Goal: Task Accomplishment & Management: Manage account settings

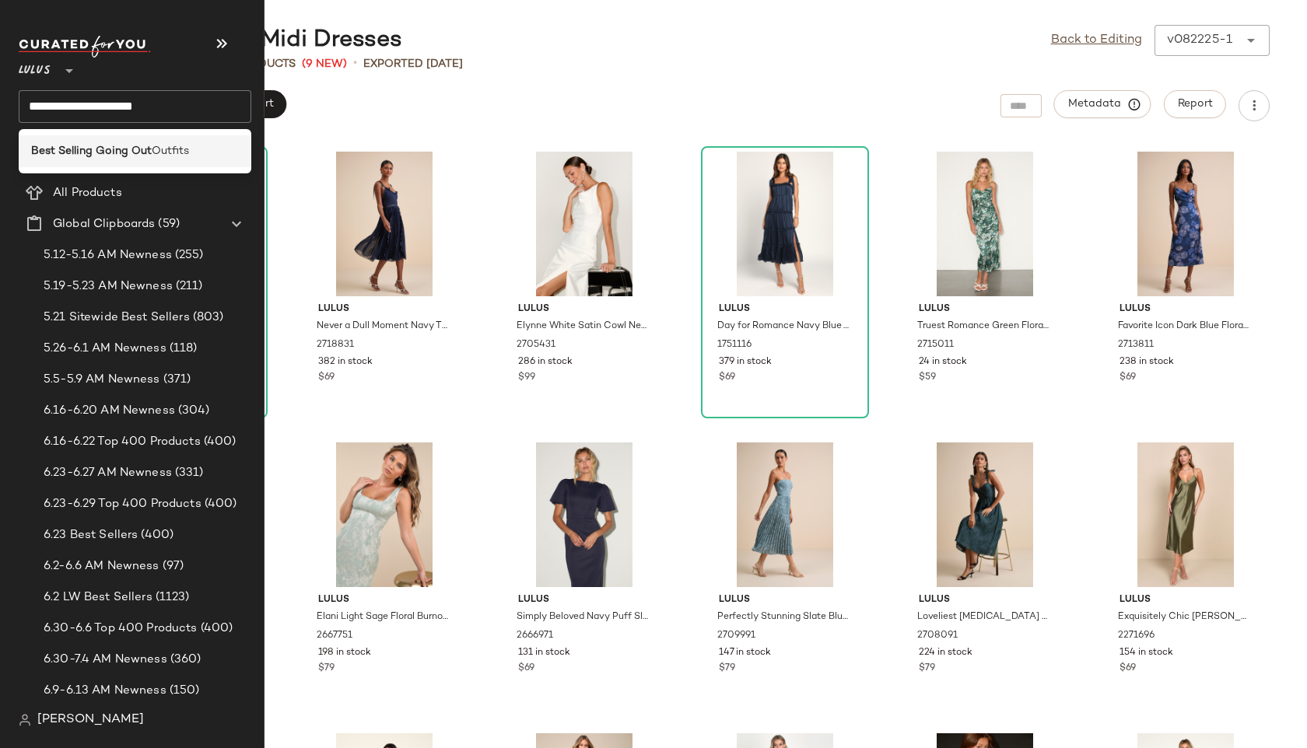
click at [152, 149] on span "Outfits" at bounding box center [170, 151] width 37 height 16
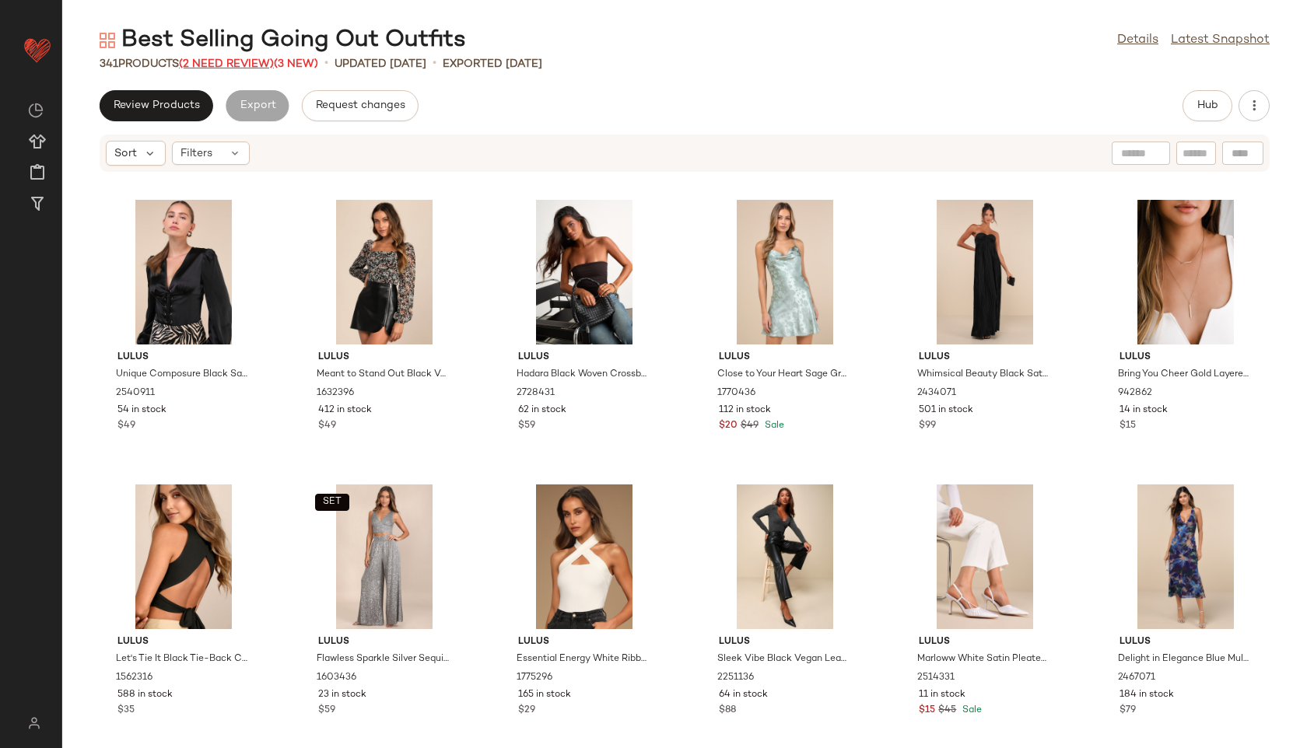
click at [251, 60] on span "(2 Need Review)" at bounding box center [226, 64] width 95 height 12
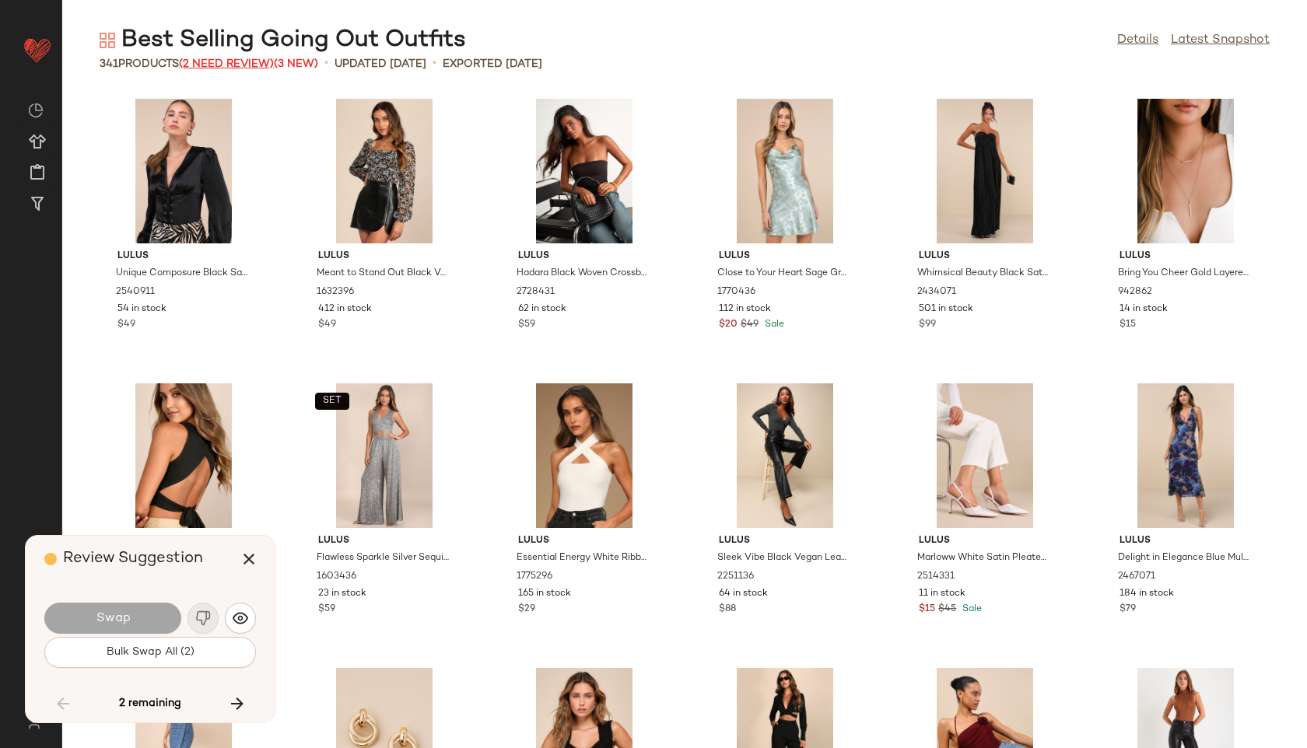
scroll to position [3702, 0]
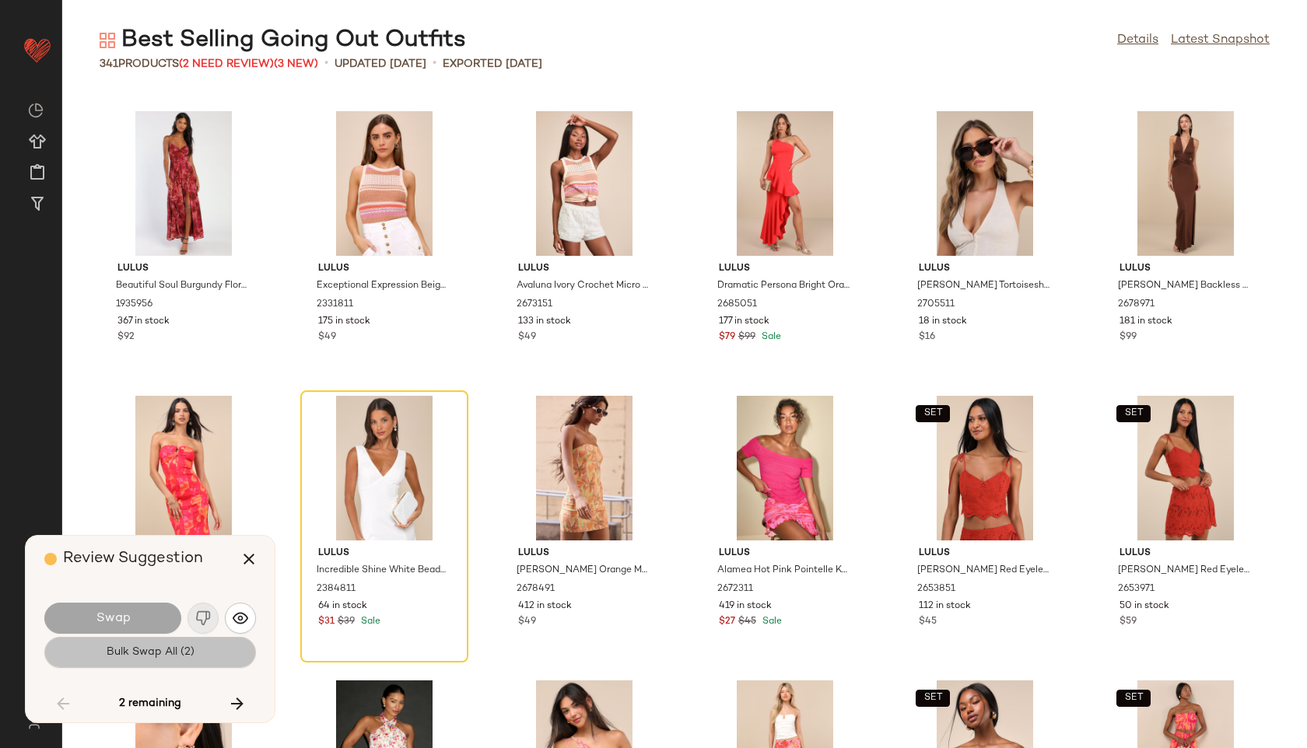
click at [139, 657] on span "Bulk Swap All (2)" at bounding box center [150, 652] width 89 height 12
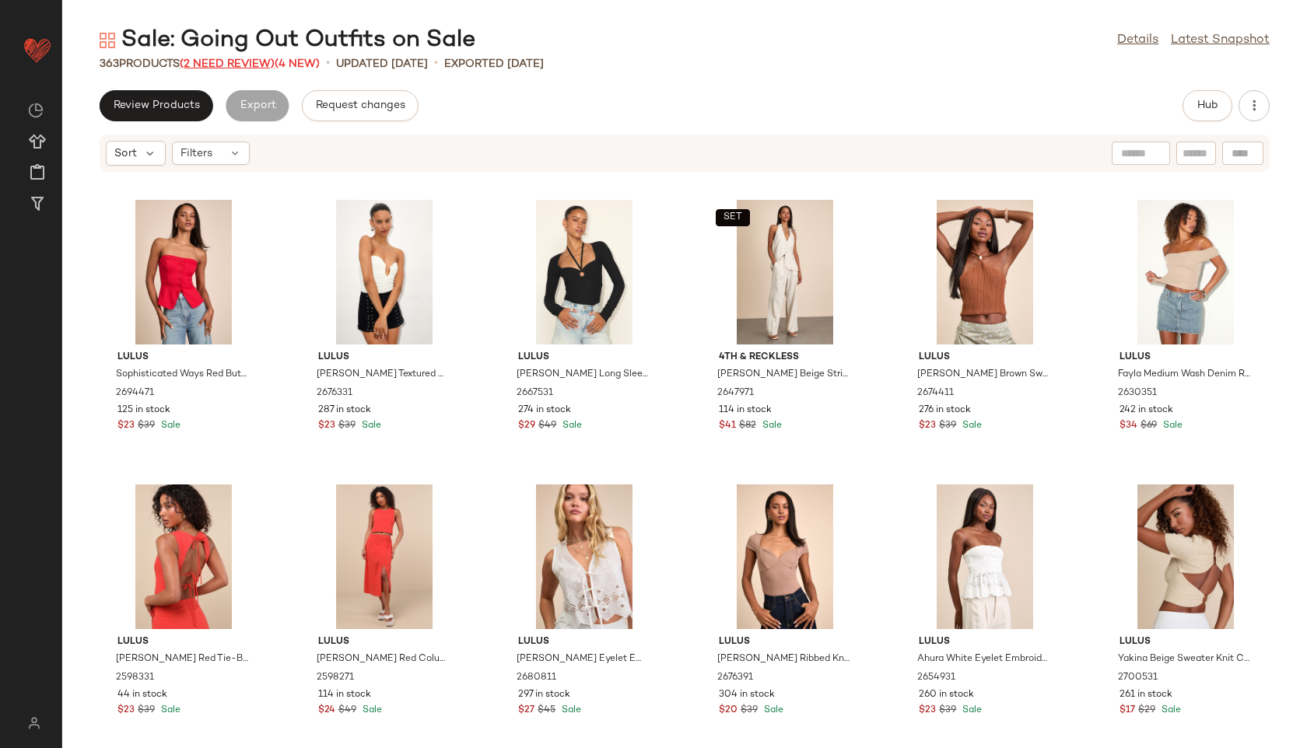
click at [254, 66] on span "(2 Need Review)" at bounding box center [227, 64] width 95 height 12
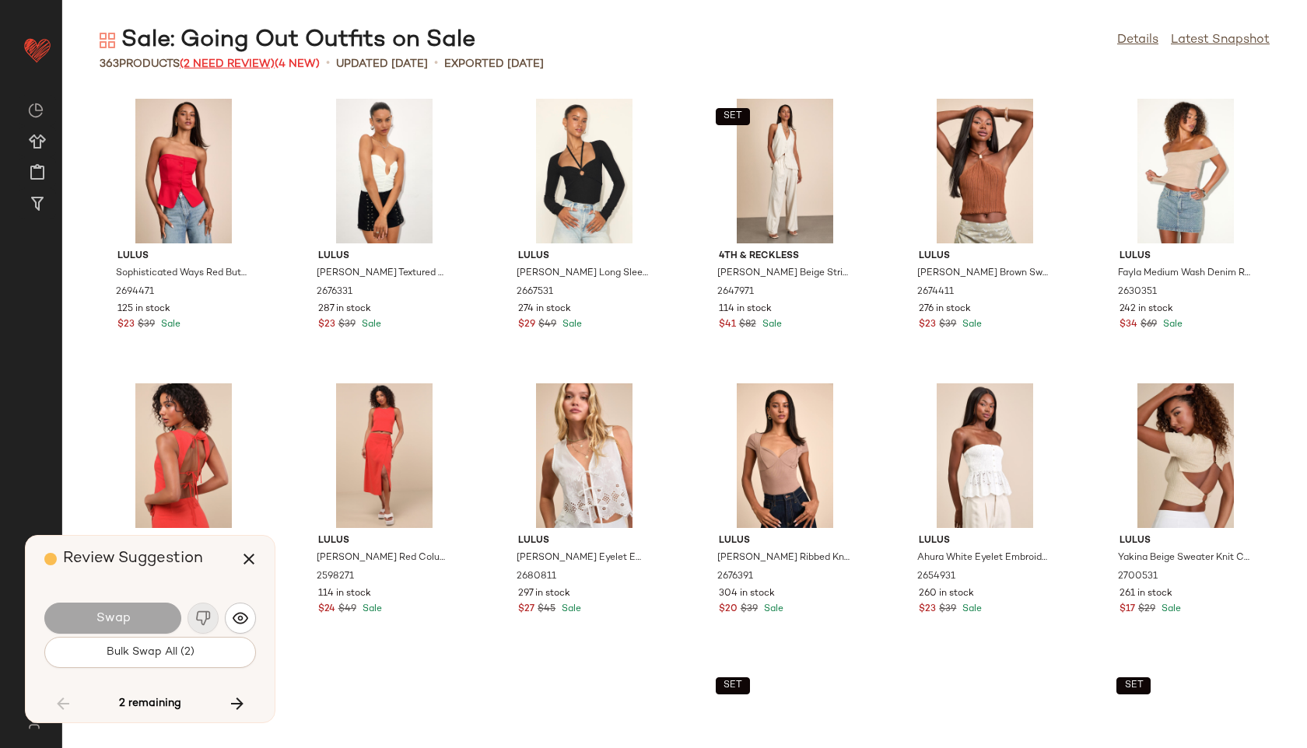
scroll to position [15660, 0]
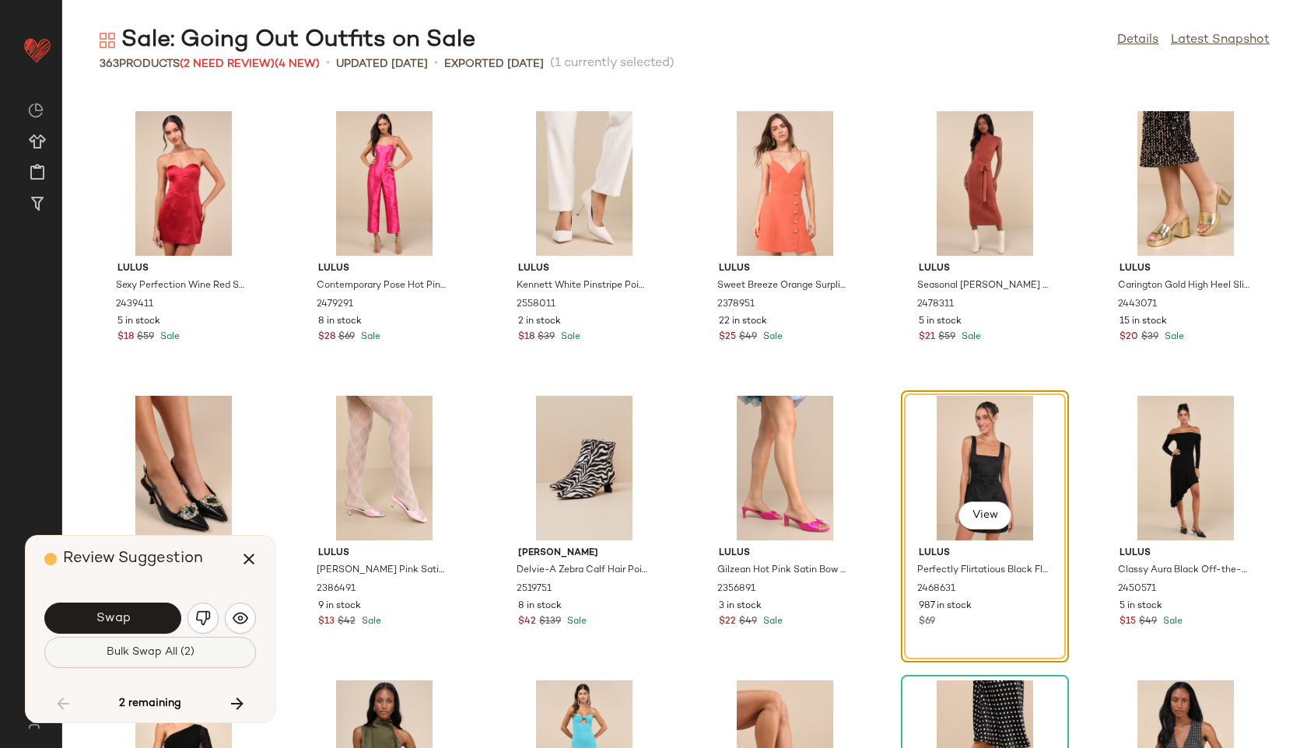
click at [196, 646] on button "Bulk Swap All (2)" at bounding box center [150, 652] width 212 height 31
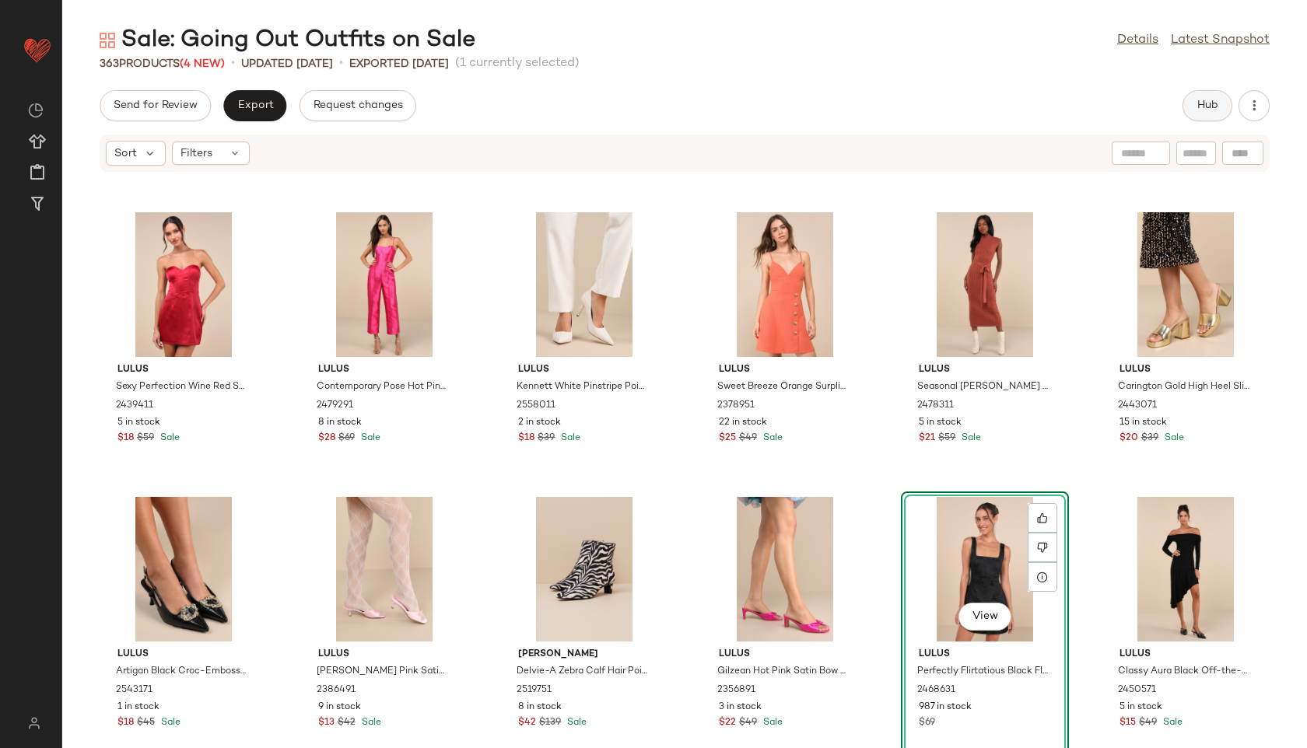
click at [1193, 107] on button "Hub" at bounding box center [1208, 105] width 50 height 31
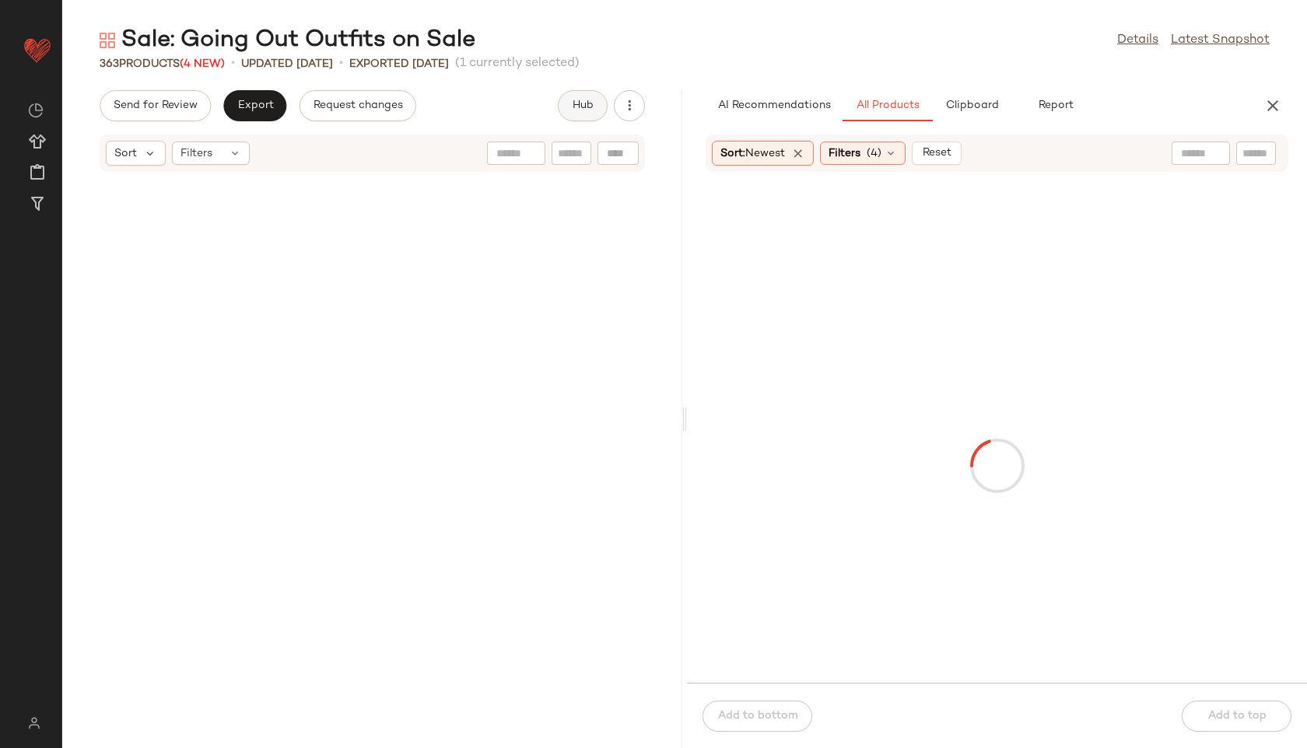
scroll to position [31321, 0]
